Goal: Information Seeking & Learning: Learn about a topic

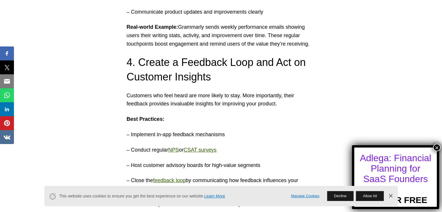
scroll to position [2152, 0]
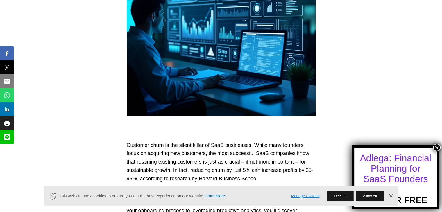
scroll to position [436, 0]
